Goal: Information Seeking & Learning: Learn about a topic

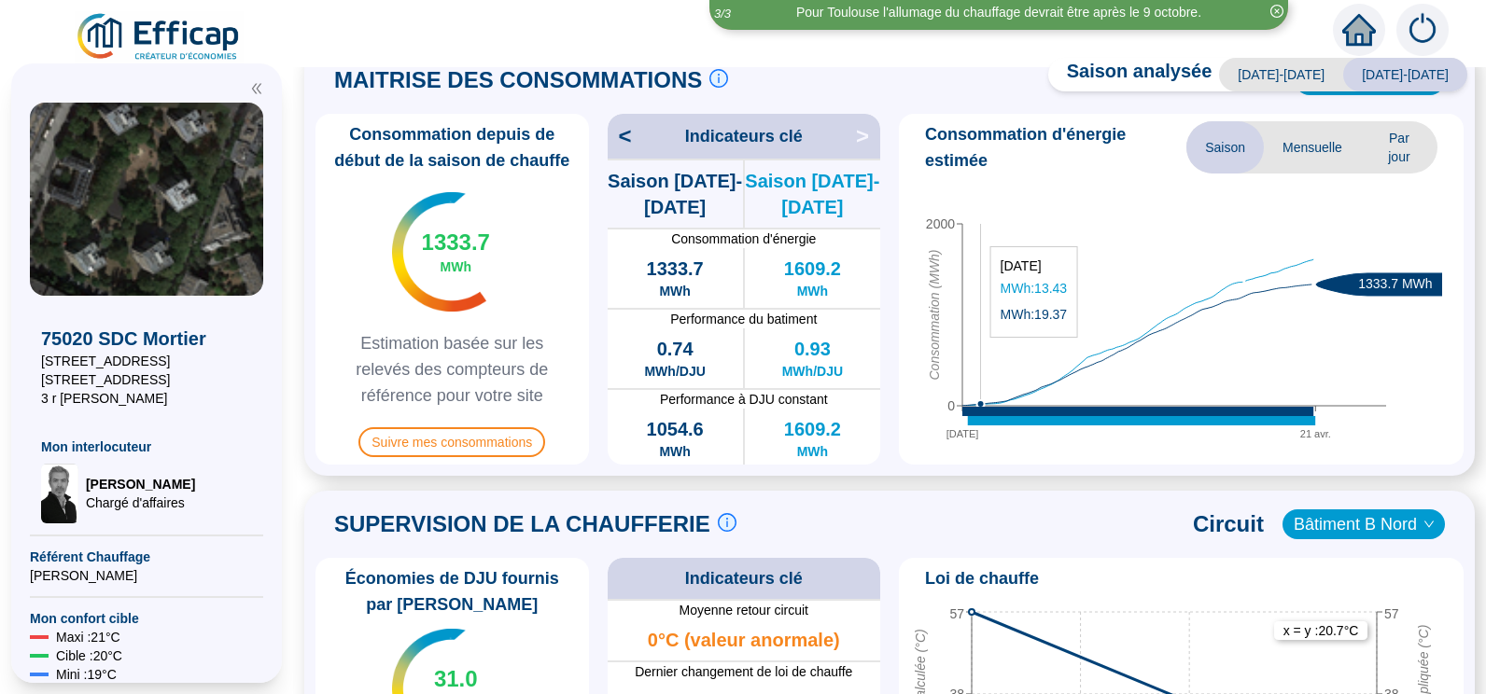
scroll to position [93, 0]
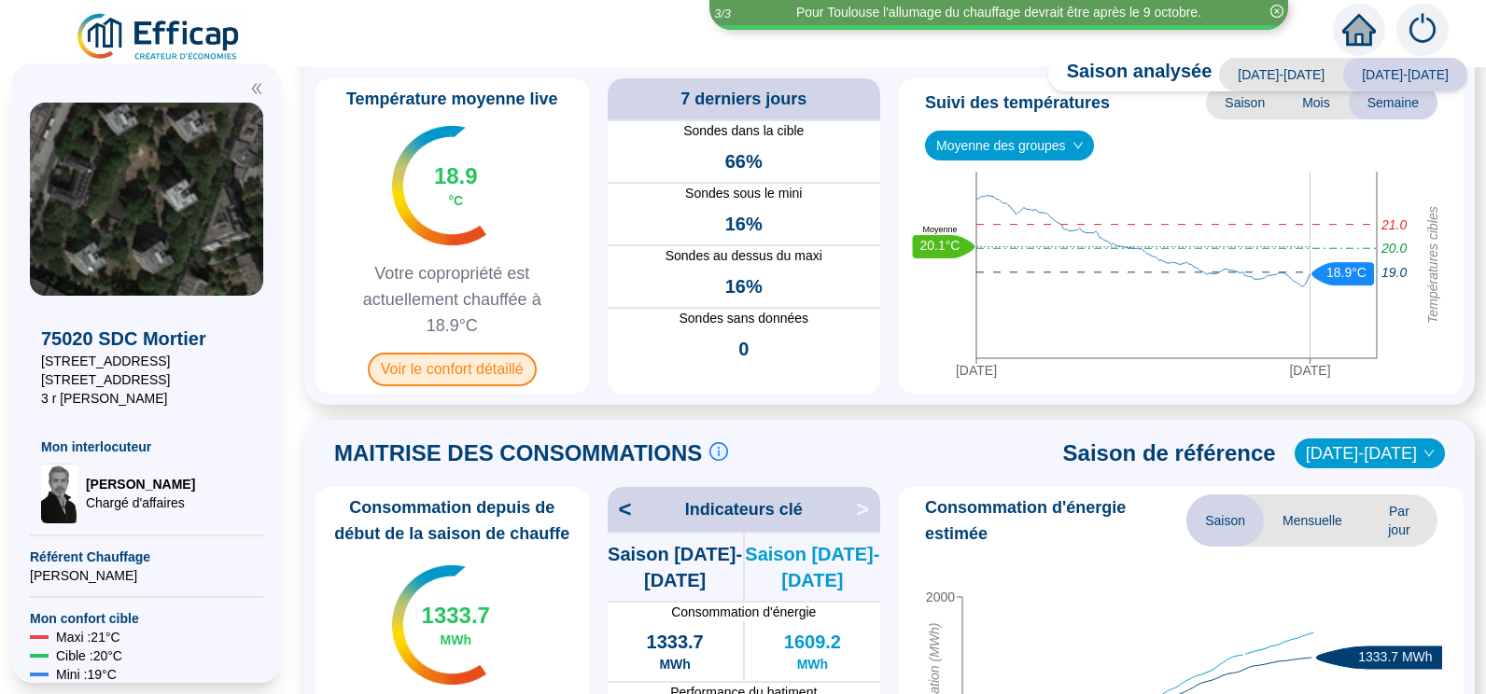
click at [493, 365] on span "Voir le confort détaillé" at bounding box center [452, 370] width 169 height 34
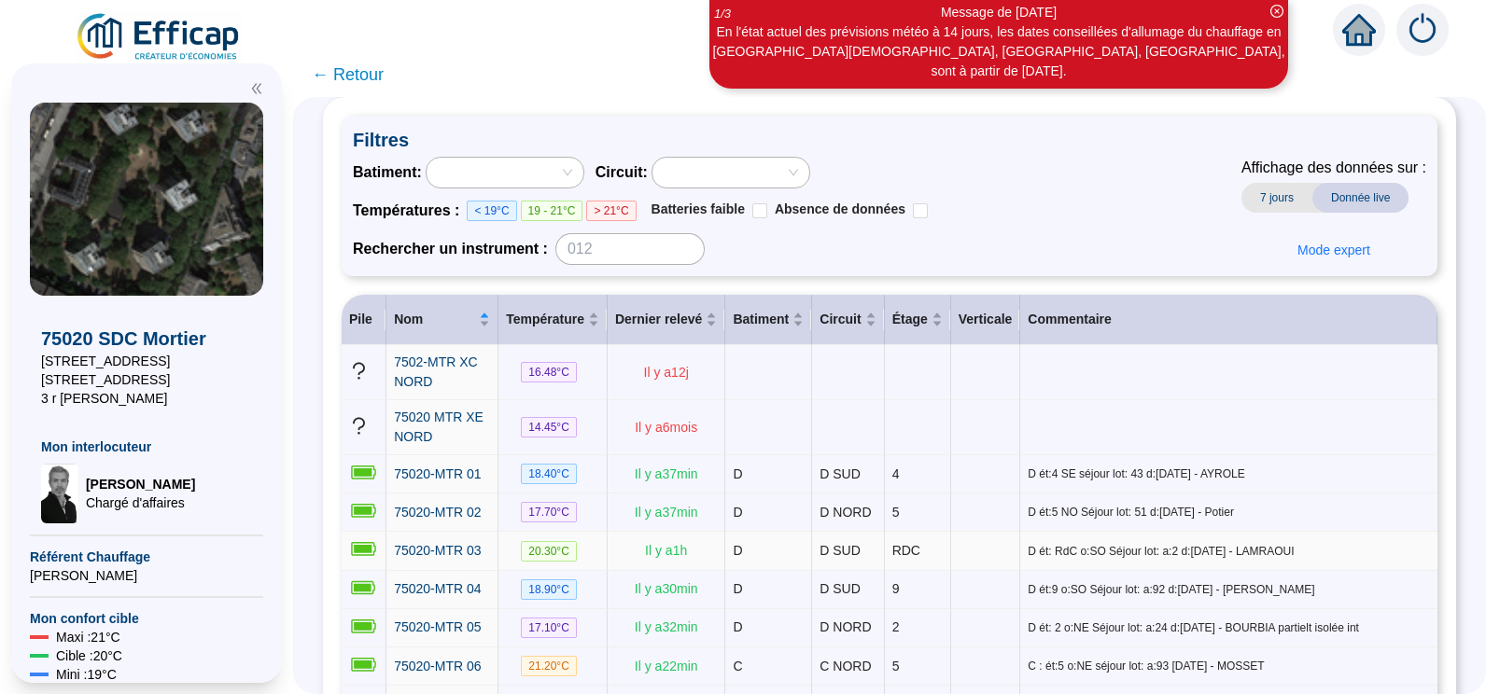
scroll to position [187, 0]
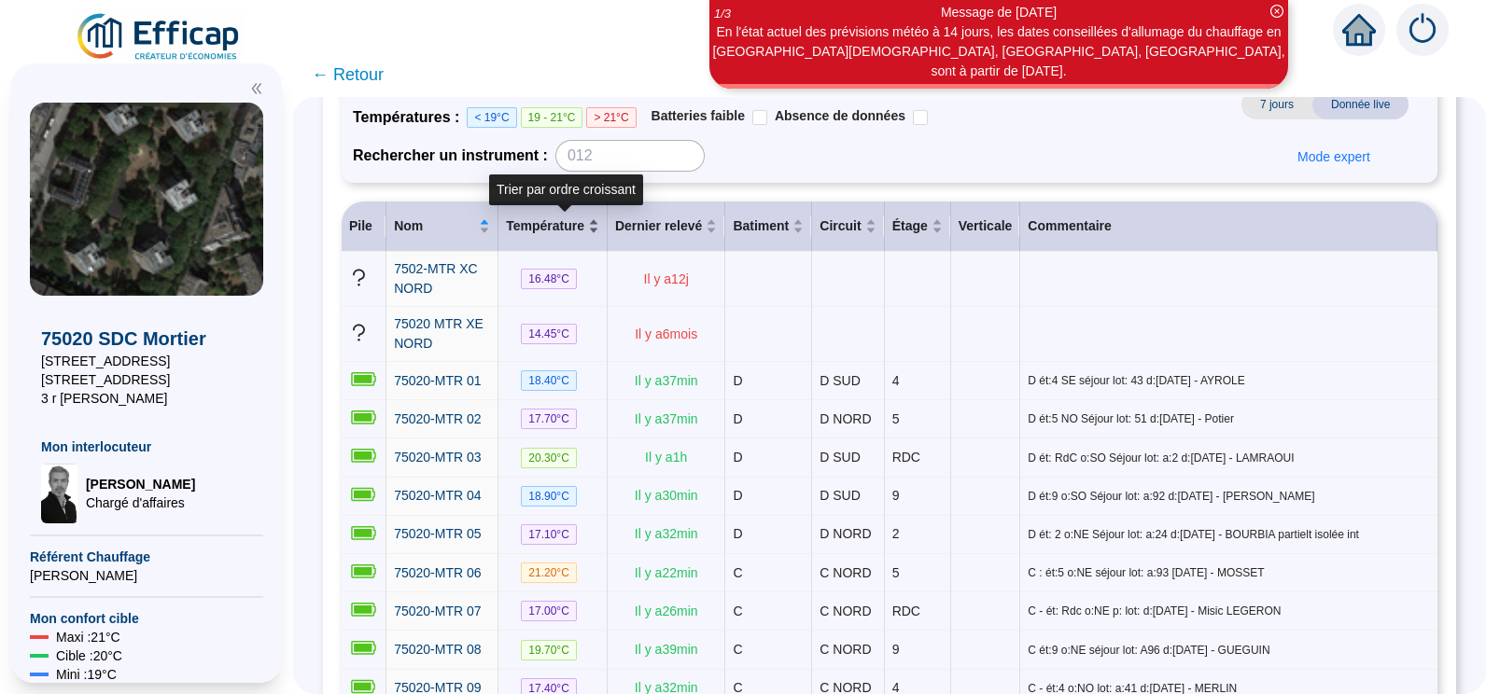
click at [599, 228] on div "Température" at bounding box center [552, 227] width 93 height 20
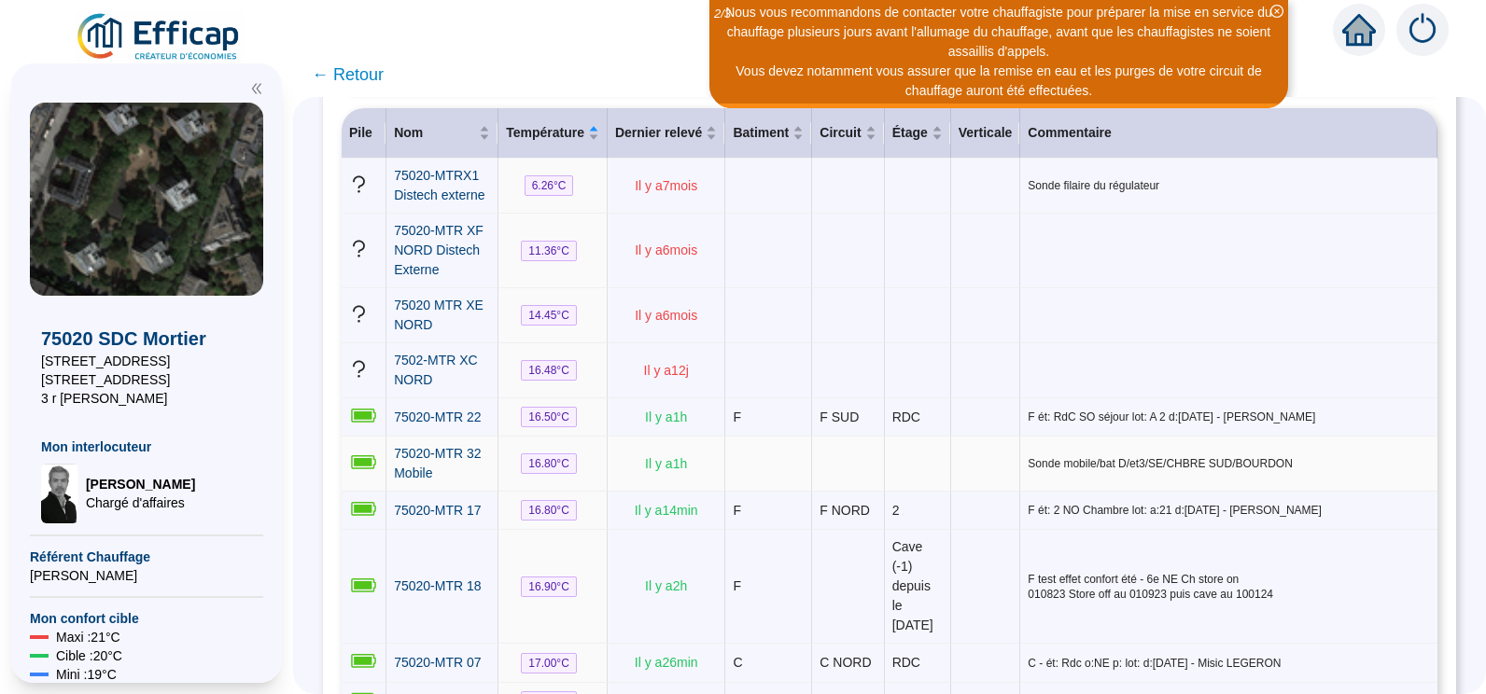
scroll to position [0, 0]
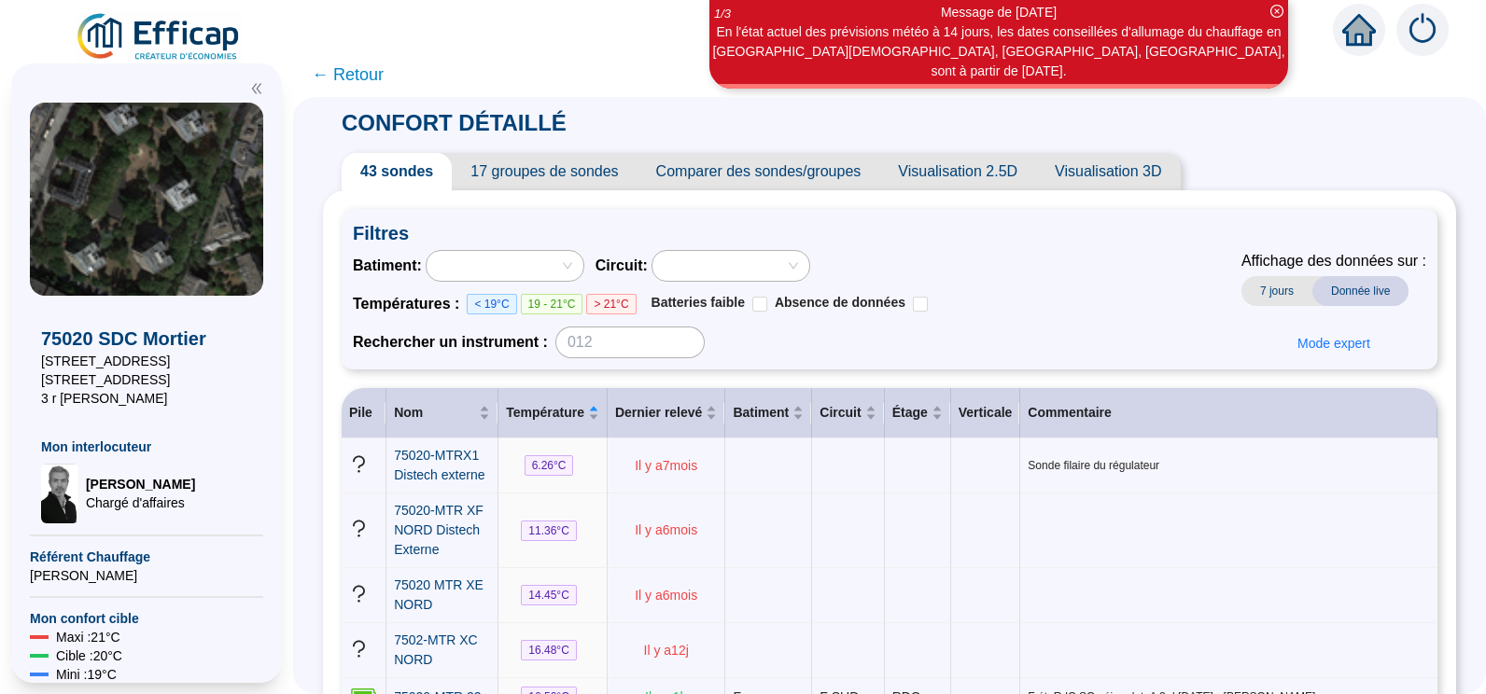
click at [1272, 288] on span "7 jours" at bounding box center [1276, 291] width 71 height 30
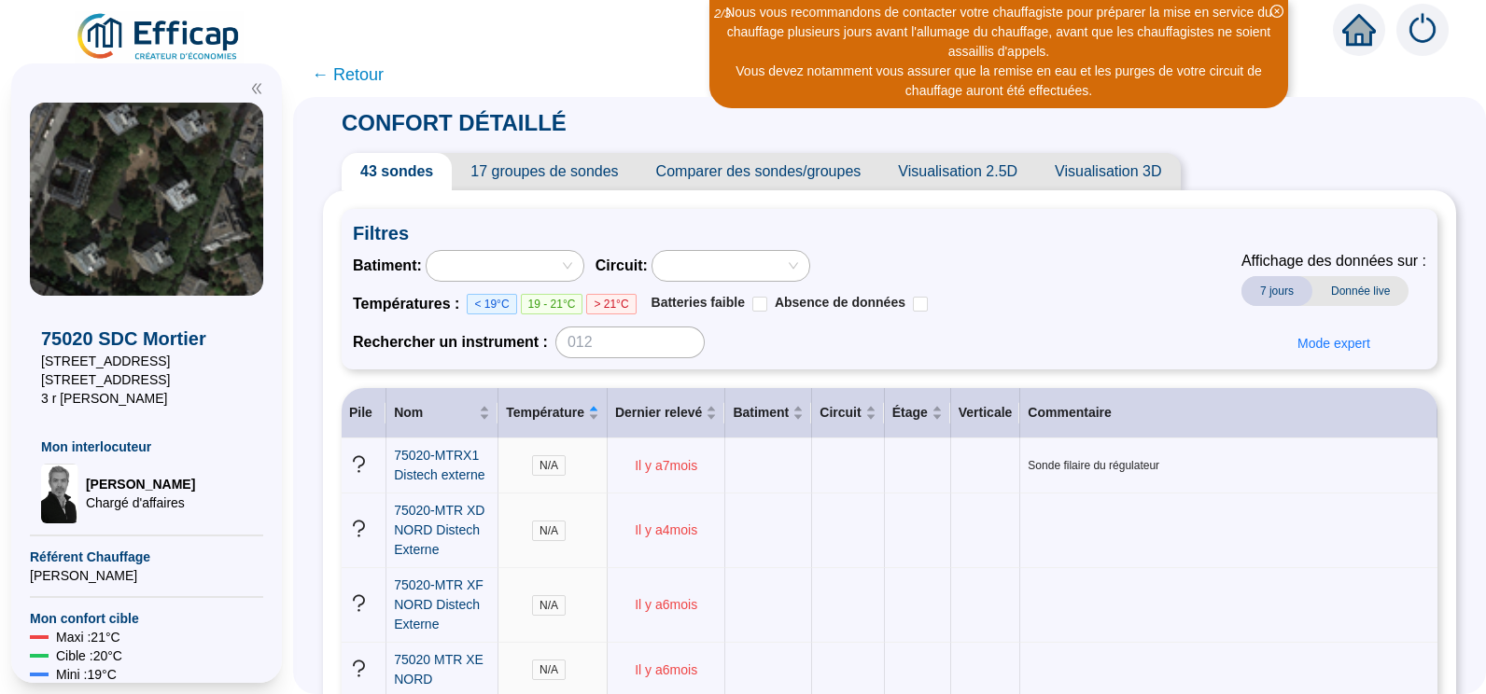
click at [595, 175] on span "17 groupes de sondes" at bounding box center [544, 171] width 185 height 37
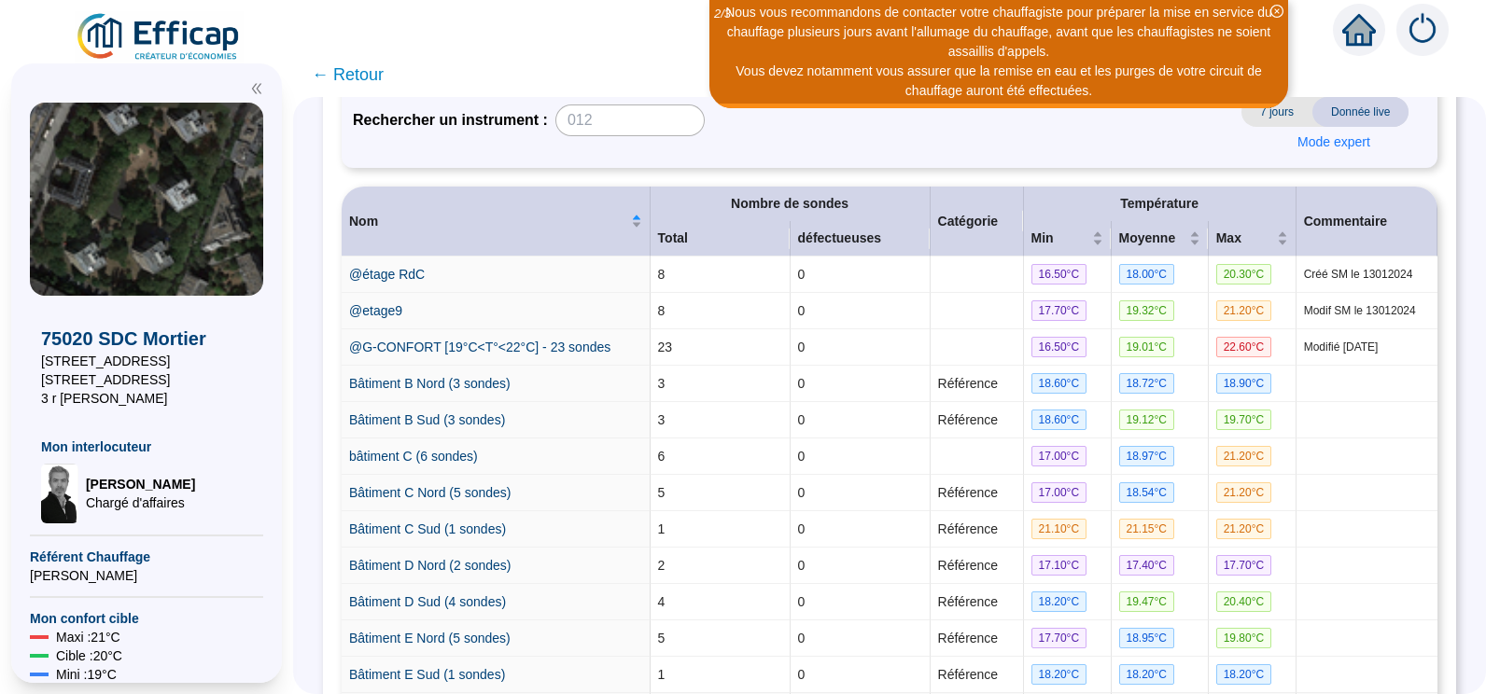
scroll to position [373, 0]
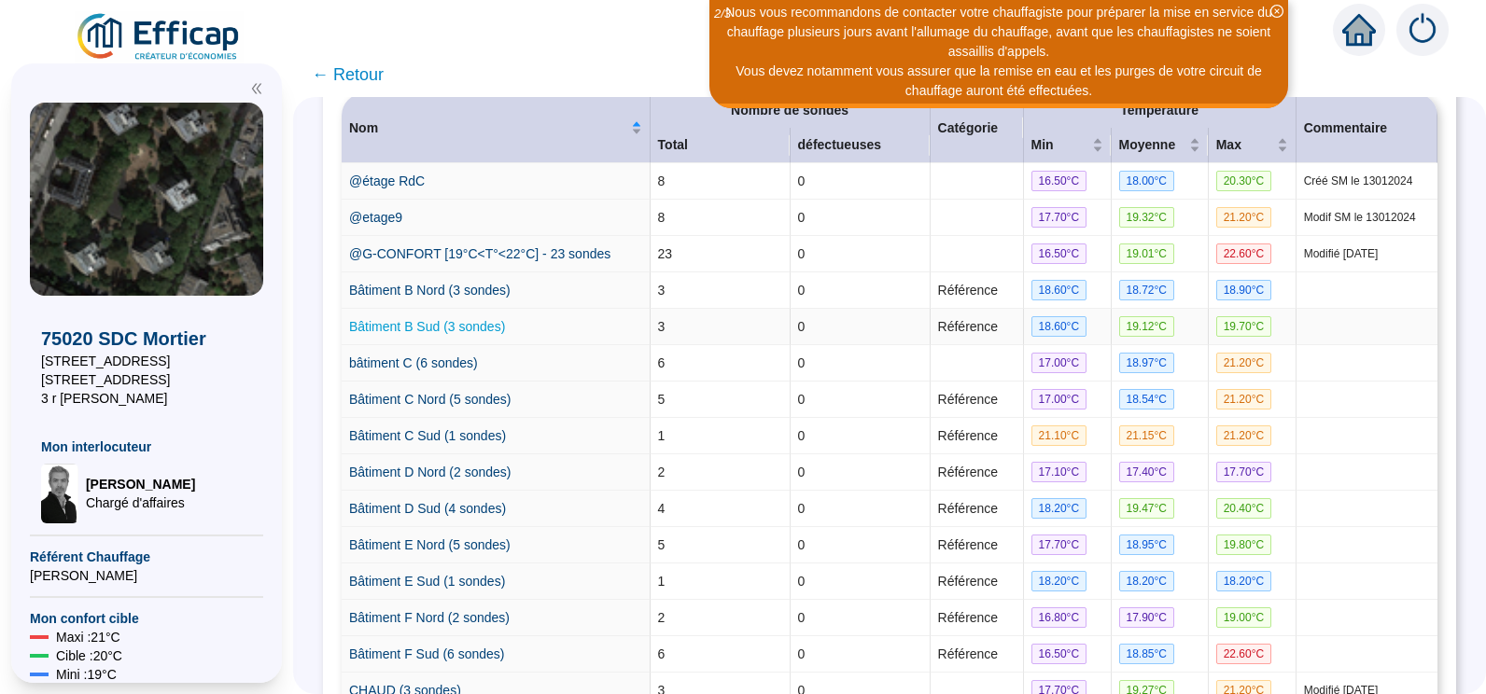
click at [455, 327] on link "Bâtiment B Sud (3 sondes)" at bounding box center [427, 326] width 156 height 15
